Goal: Find specific page/section: Find specific page/section

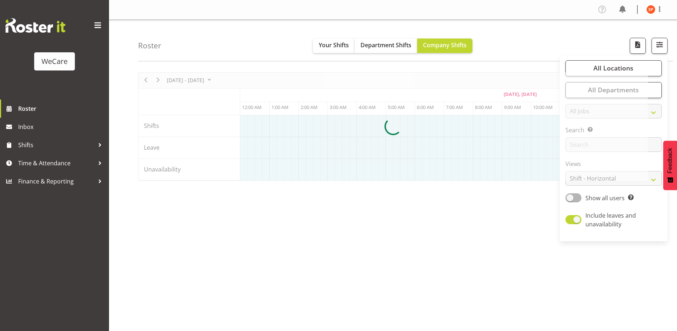
select select "shiftH"
click at [628, 67] on span "All Locations" at bounding box center [613, 68] width 40 height 9
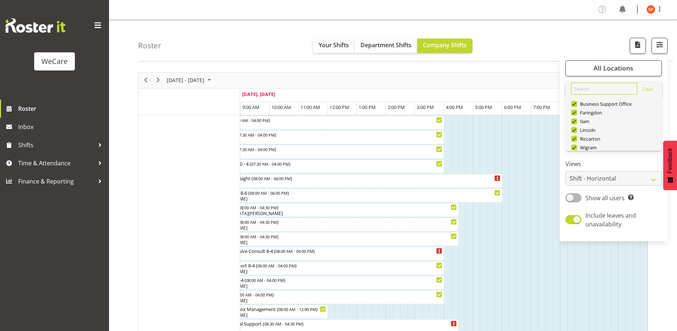
click at [587, 91] on input "text" at bounding box center [604, 89] width 66 height 12
type input "li"
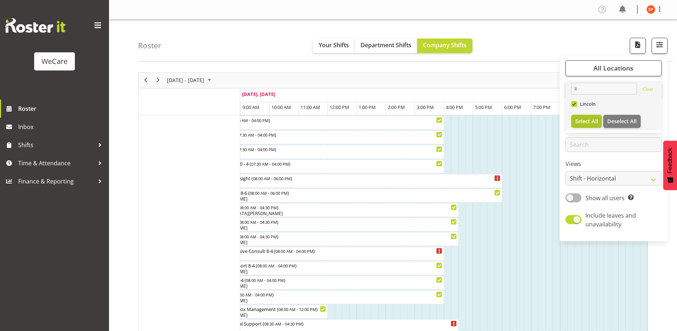
click at [583, 119] on span "Select All" at bounding box center [586, 121] width 23 height 7
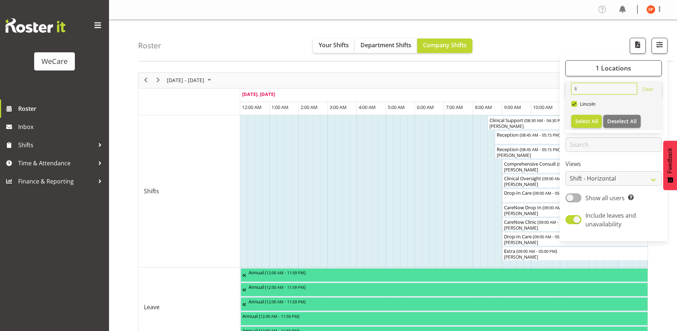
click at [587, 89] on input "li" at bounding box center [604, 89] width 66 height 12
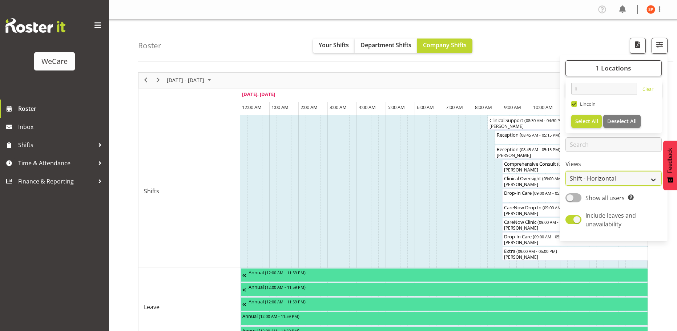
click at [624, 178] on select "Staff Role Shift - Horizontal Shift - Vertical Staff - Location" at bounding box center [613, 178] width 96 height 15
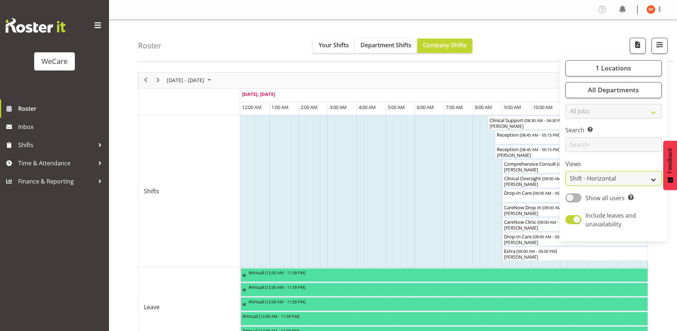
select select "location"
click at [566, 171] on select "Staff Role Shift - Horizontal Shift - Vertical Staff - Location" at bounding box center [613, 178] width 96 height 15
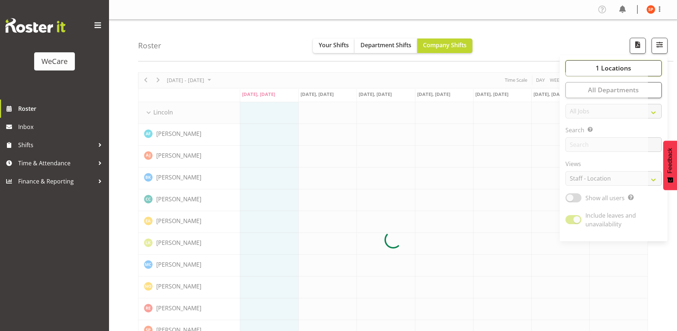
click at [591, 69] on button "1 Locations" at bounding box center [613, 68] width 96 height 16
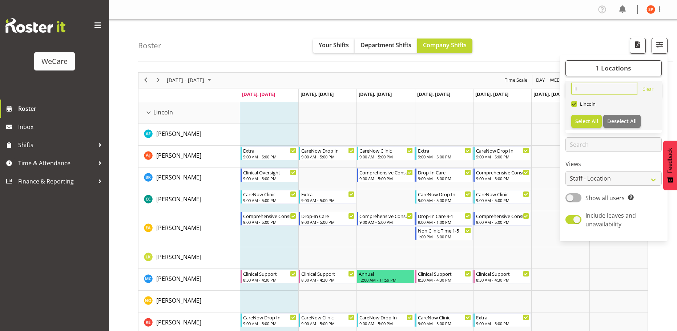
click at [593, 89] on input "li" at bounding box center [604, 89] width 66 height 12
type input "l"
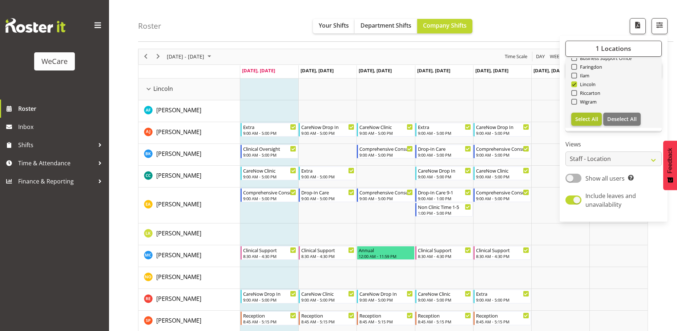
scroll to position [36, 0]
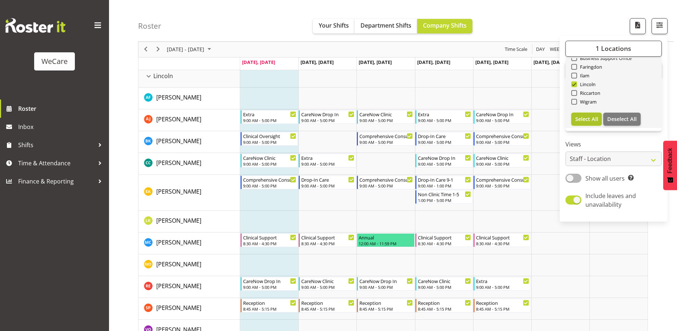
click at [595, 114] on button "Select All" at bounding box center [586, 119] width 31 height 13
checkbox input "true"
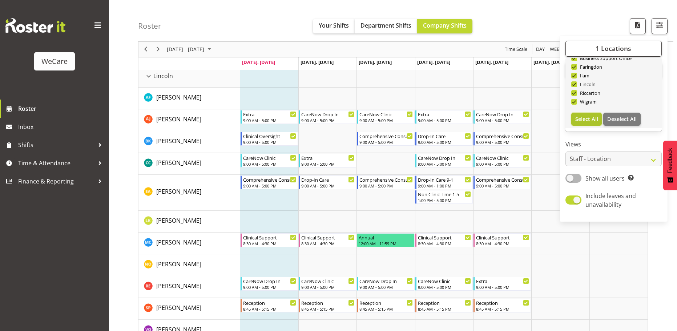
checkbox input "true"
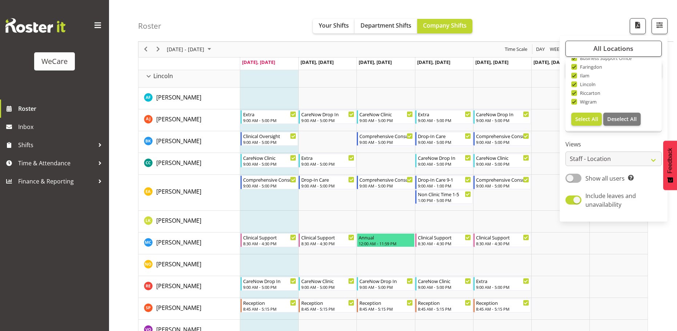
click at [544, 19] on div "Roster Your Shifts Department Shifts Company Shifts All Locations Clear Busines…" at bounding box center [405, 21] width 535 height 42
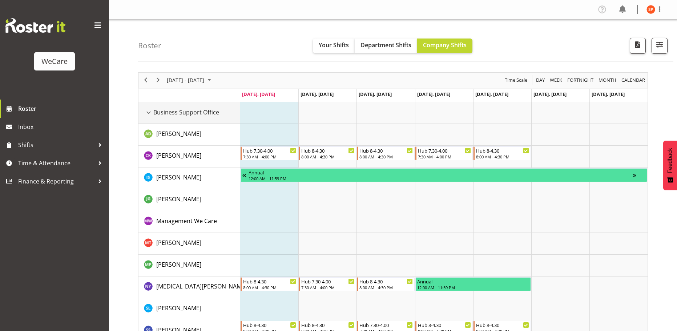
click at [150, 113] on div "Business Support Office resource" at bounding box center [148, 112] width 9 height 9
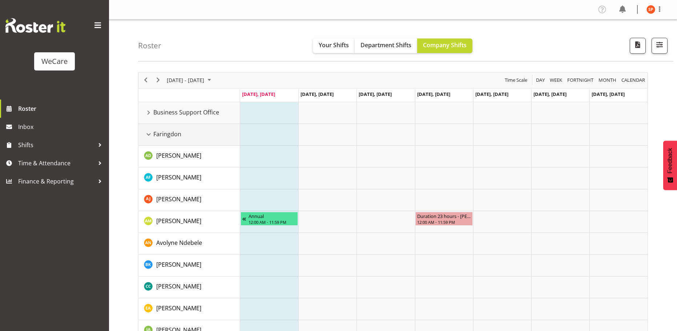
click at [150, 136] on div "Faringdon resource" at bounding box center [148, 134] width 9 height 9
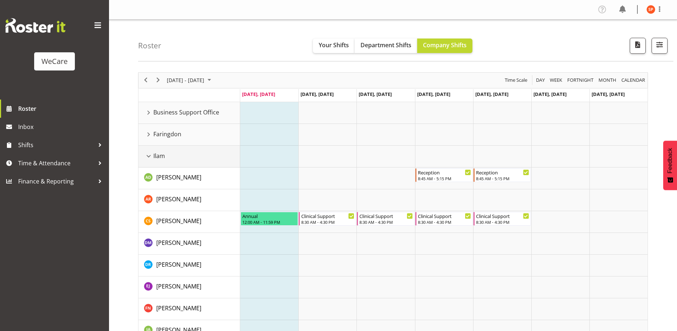
click at [147, 155] on div "Ilam resource" at bounding box center [148, 155] width 9 height 9
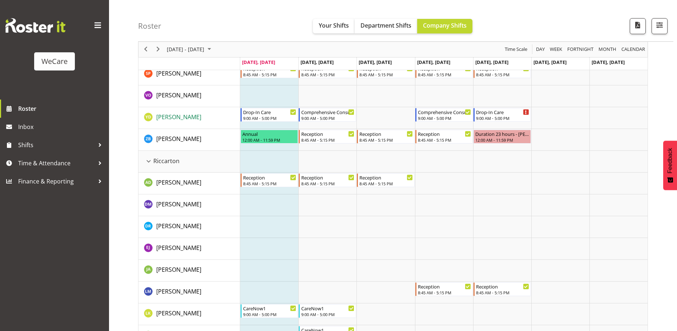
scroll to position [363, 0]
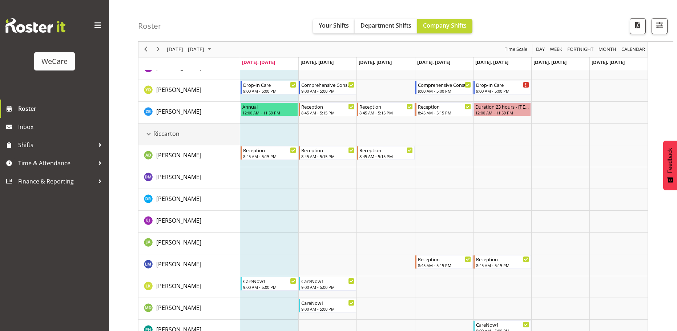
click at [149, 131] on div "Riccarton resource" at bounding box center [148, 133] width 9 height 9
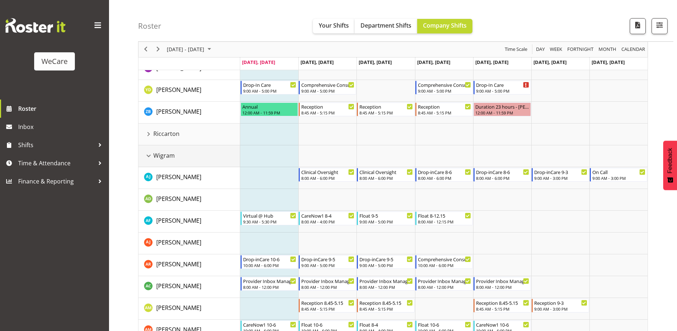
click at [147, 155] on div "Wigram resource" at bounding box center [148, 155] width 9 height 9
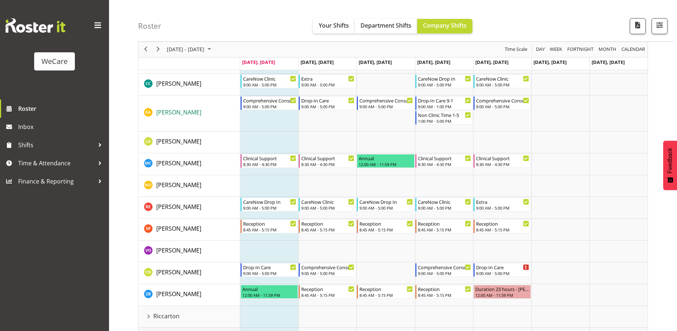
scroll to position [205, 0]
